Goal: Task Accomplishment & Management: Use online tool/utility

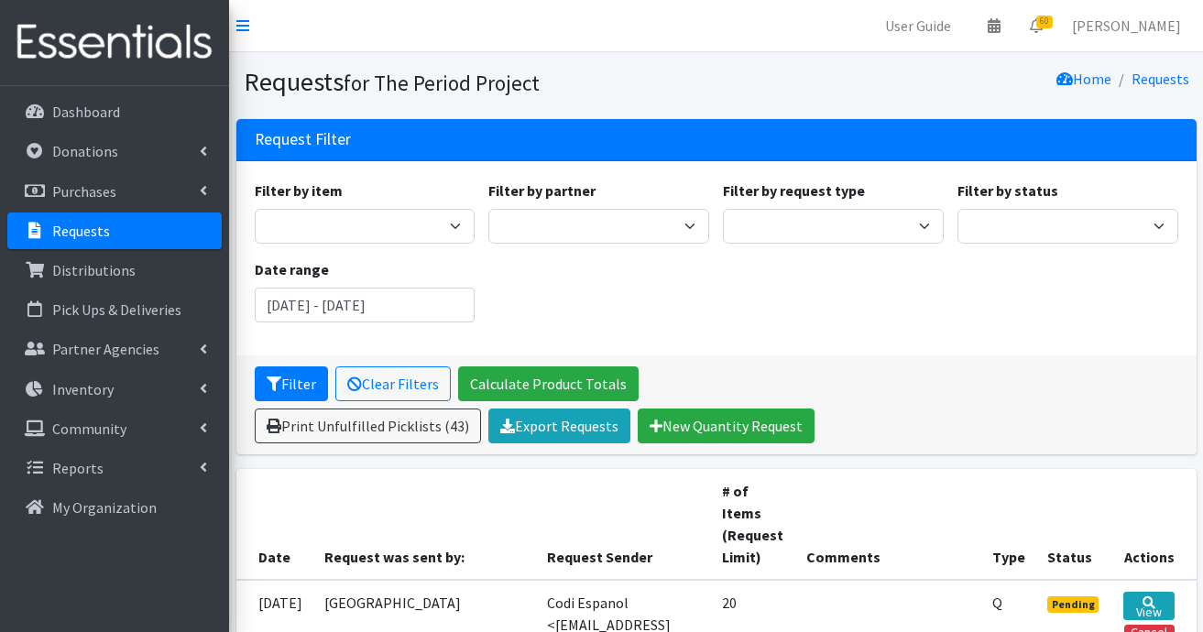
scroll to position [1282, 0]
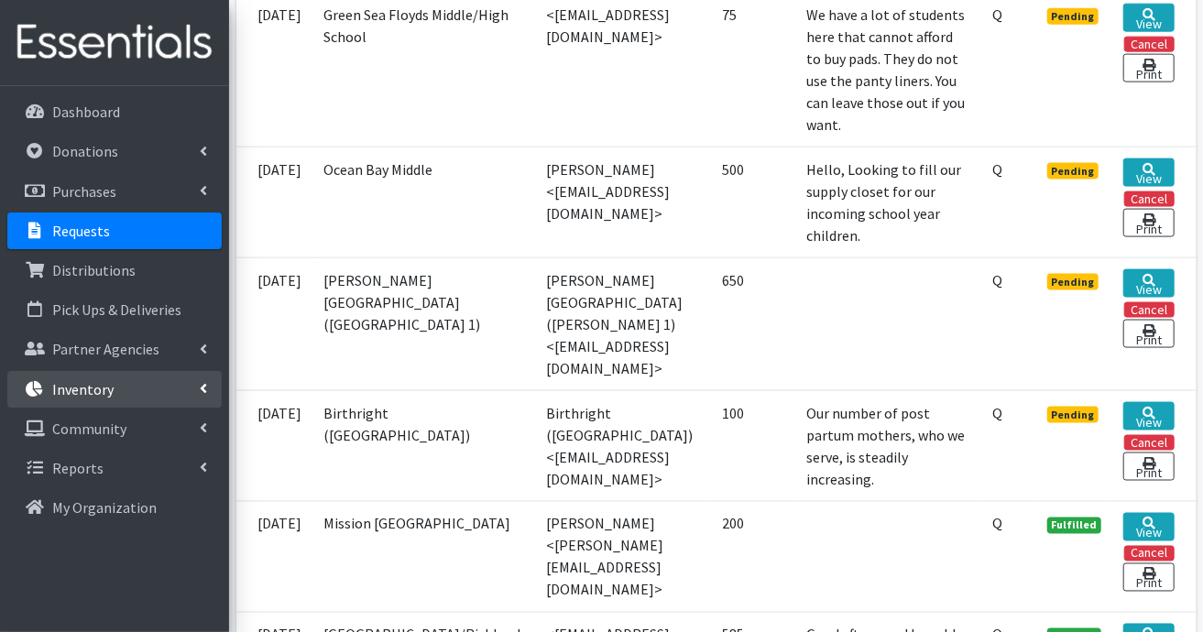
click at [82, 392] on p "Inventory" at bounding box center [82, 389] width 61 height 18
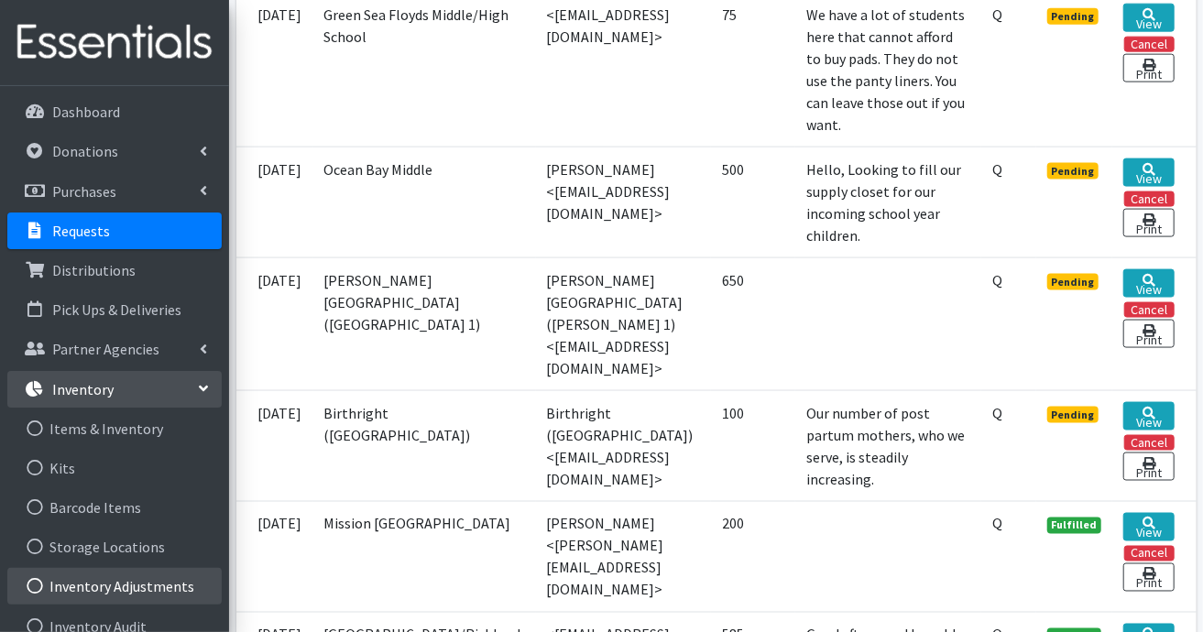
click at [104, 581] on link "Inventory Adjustments" at bounding box center [114, 586] width 214 height 37
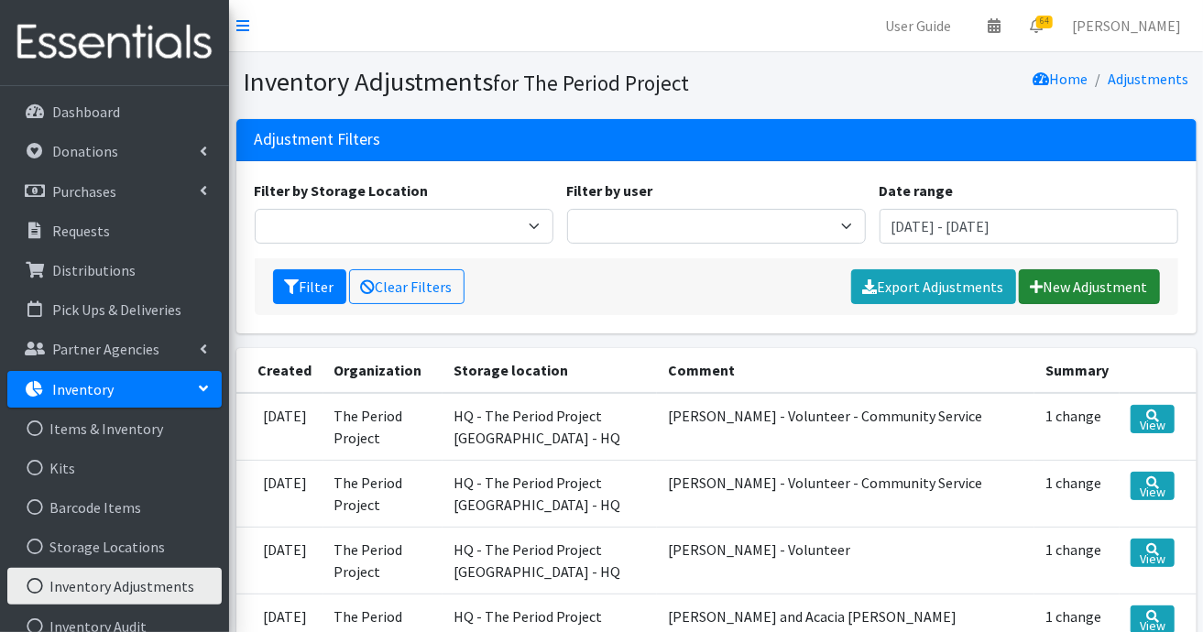
click at [1108, 284] on link "New Adjustment" at bounding box center [1089, 286] width 141 height 35
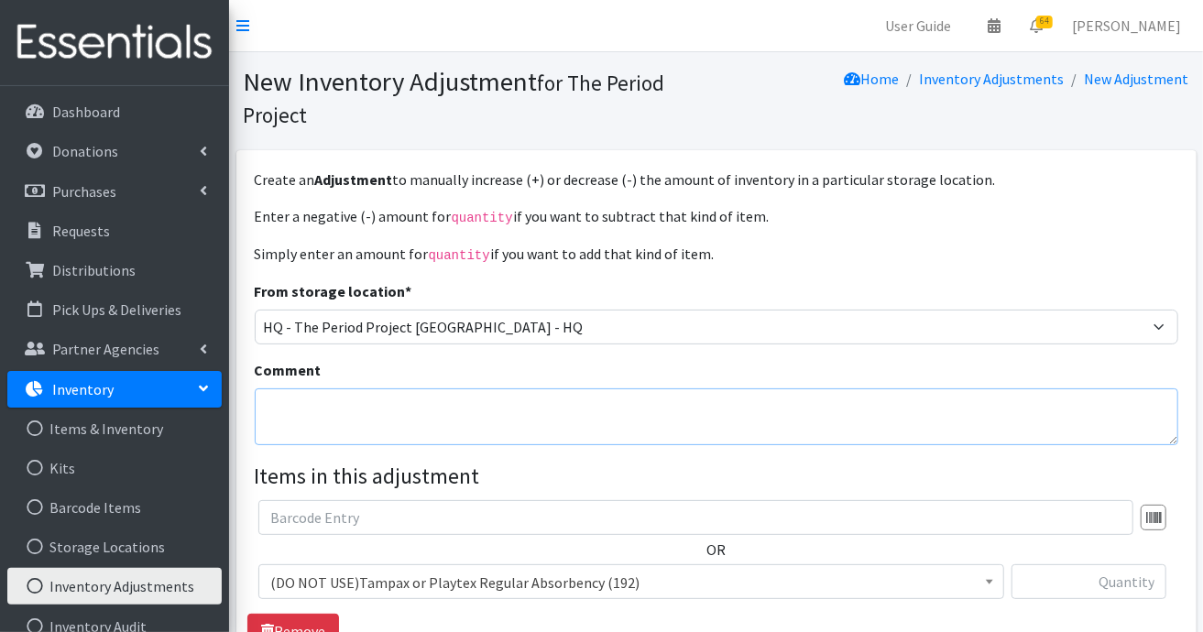
click at [957, 418] on textarea "Comment" at bounding box center [716, 416] width 923 height 57
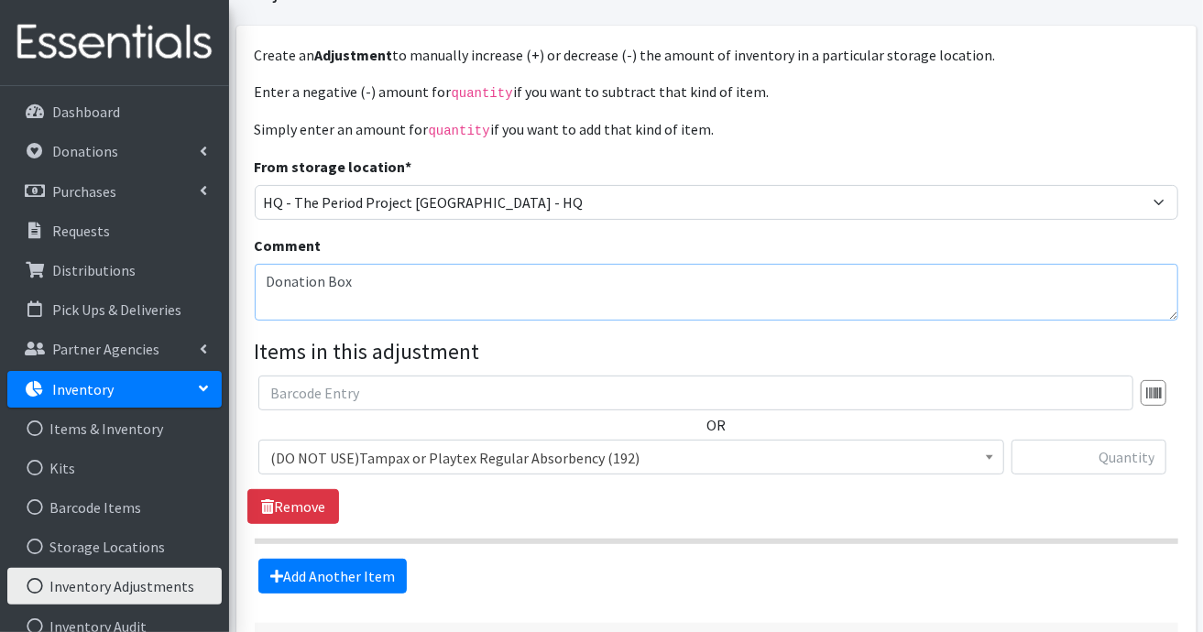
scroll to position [269, 0]
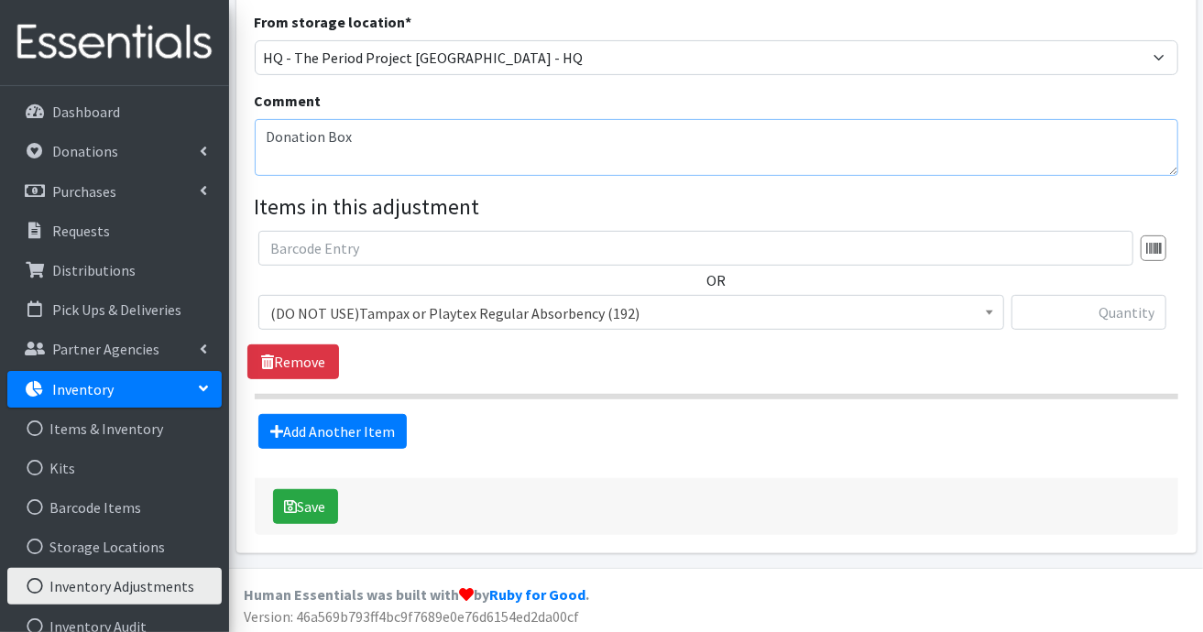
type textarea "Donation Box"
click at [995, 313] on span at bounding box center [989, 310] width 18 height 28
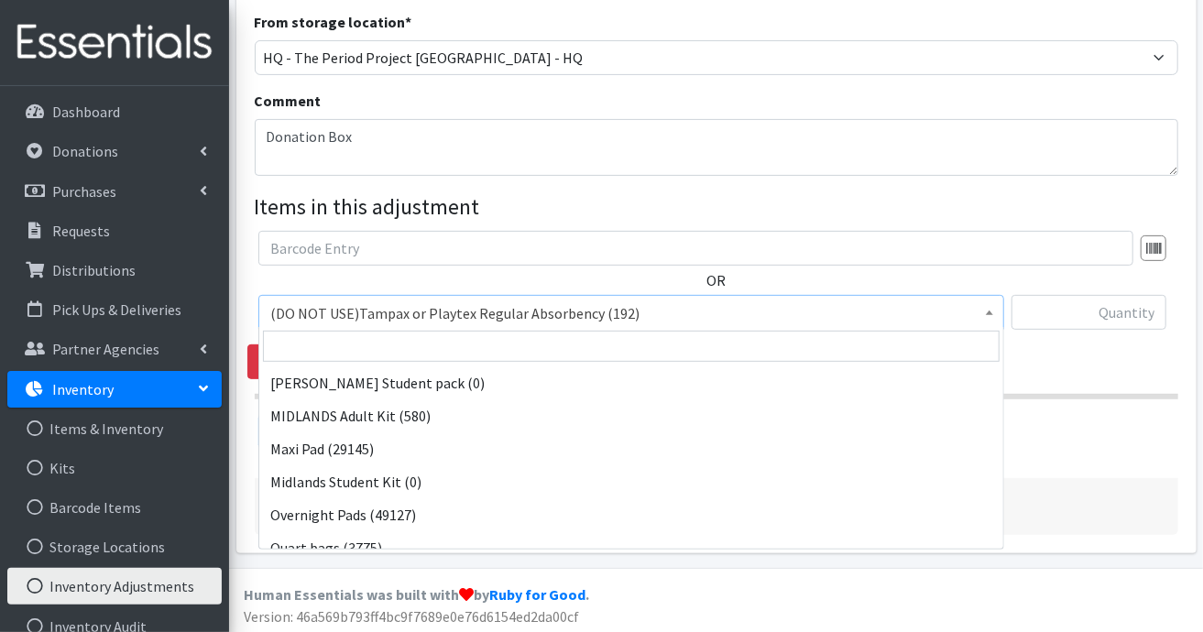
scroll to position [1557, 0]
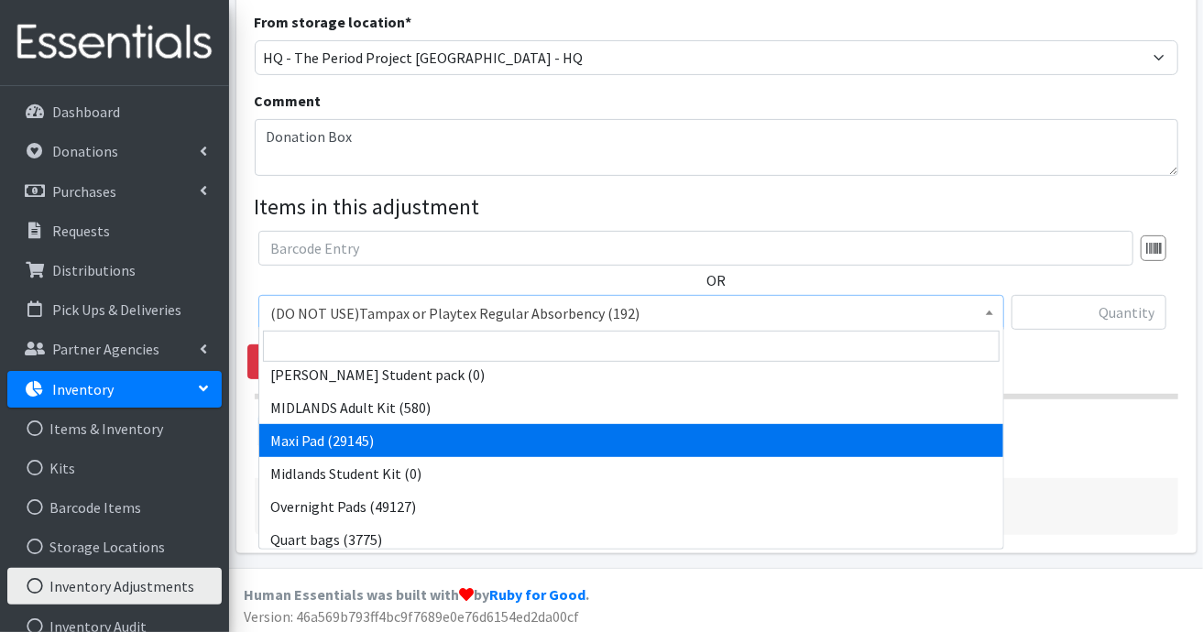
select select "11144"
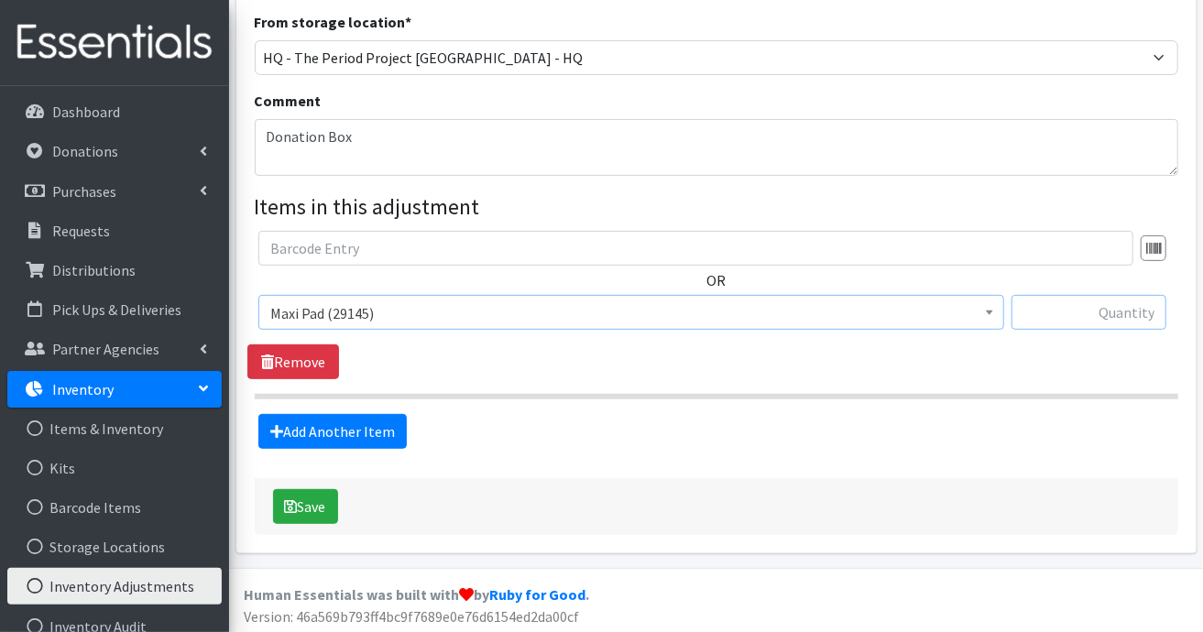
click at [1102, 316] on input "text" at bounding box center [1088, 312] width 155 height 35
type input "56"
click at [309, 497] on button "Save" at bounding box center [305, 506] width 65 height 35
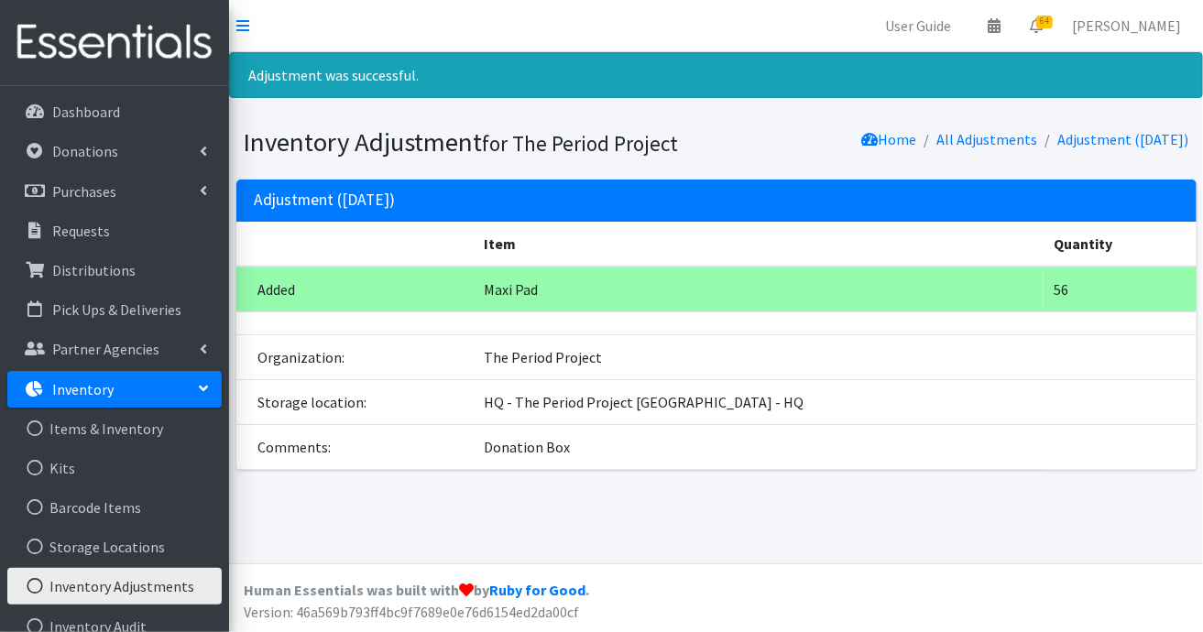
click at [140, 387] on link "Inventory" at bounding box center [114, 389] width 214 height 37
